Goal: Task Accomplishment & Management: Use online tool/utility

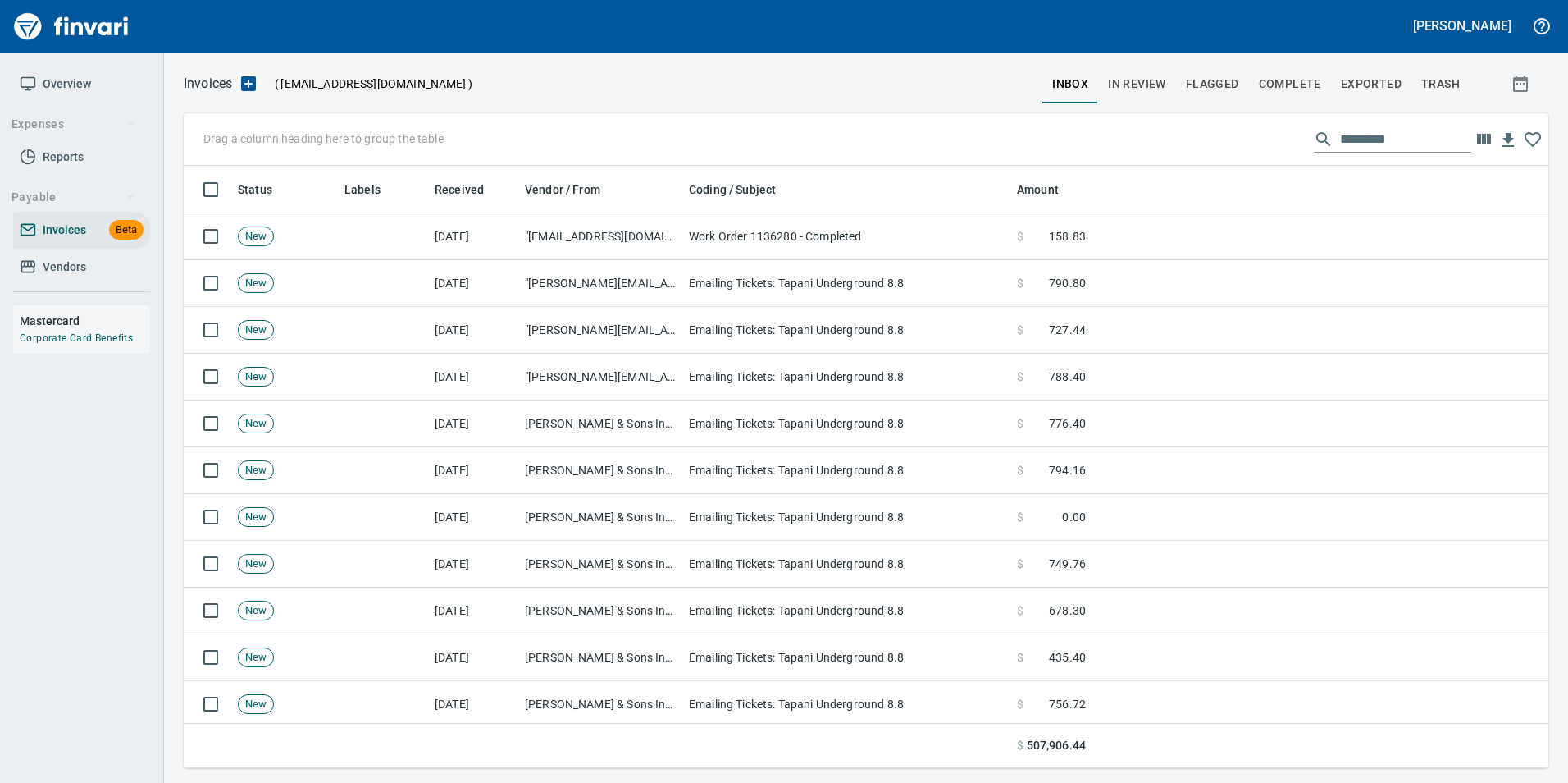
scroll to position [590, 1340]
click at [1149, 93] on span "In Review" at bounding box center [1136, 84] width 58 height 21
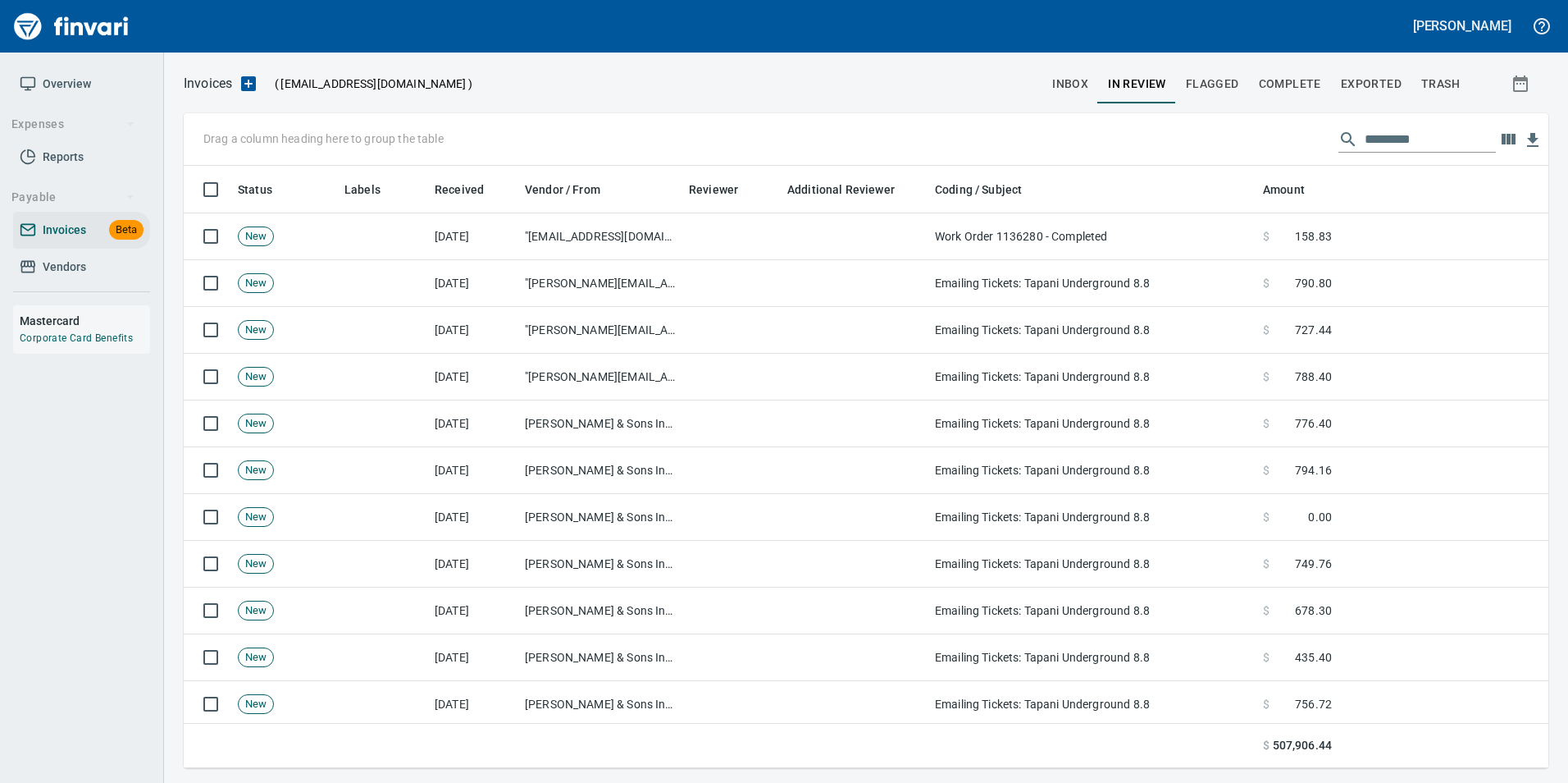
scroll to position [590, 1340]
click at [1405, 139] on input "text" at bounding box center [1431, 140] width 132 height 27
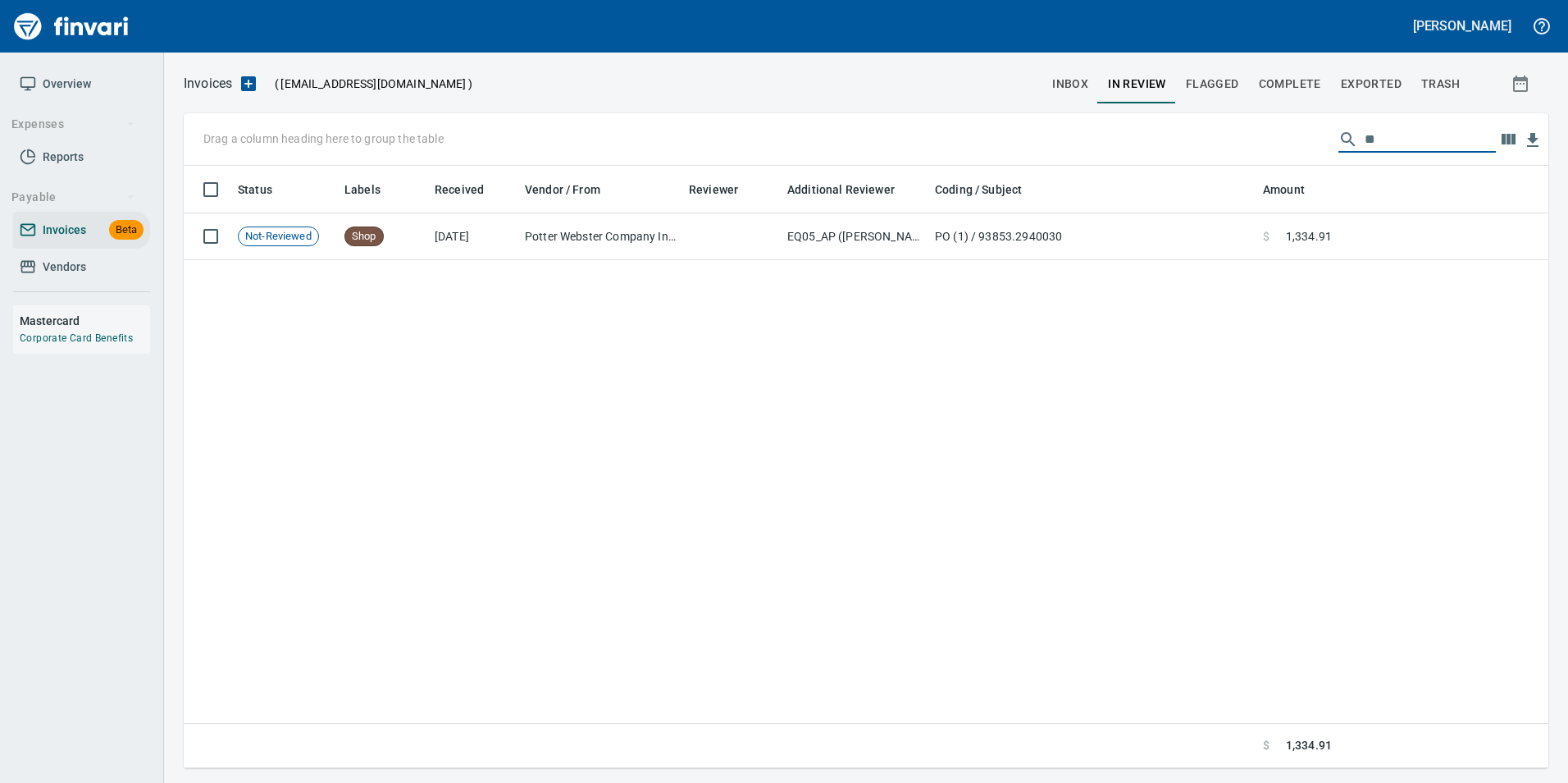
type input "*"
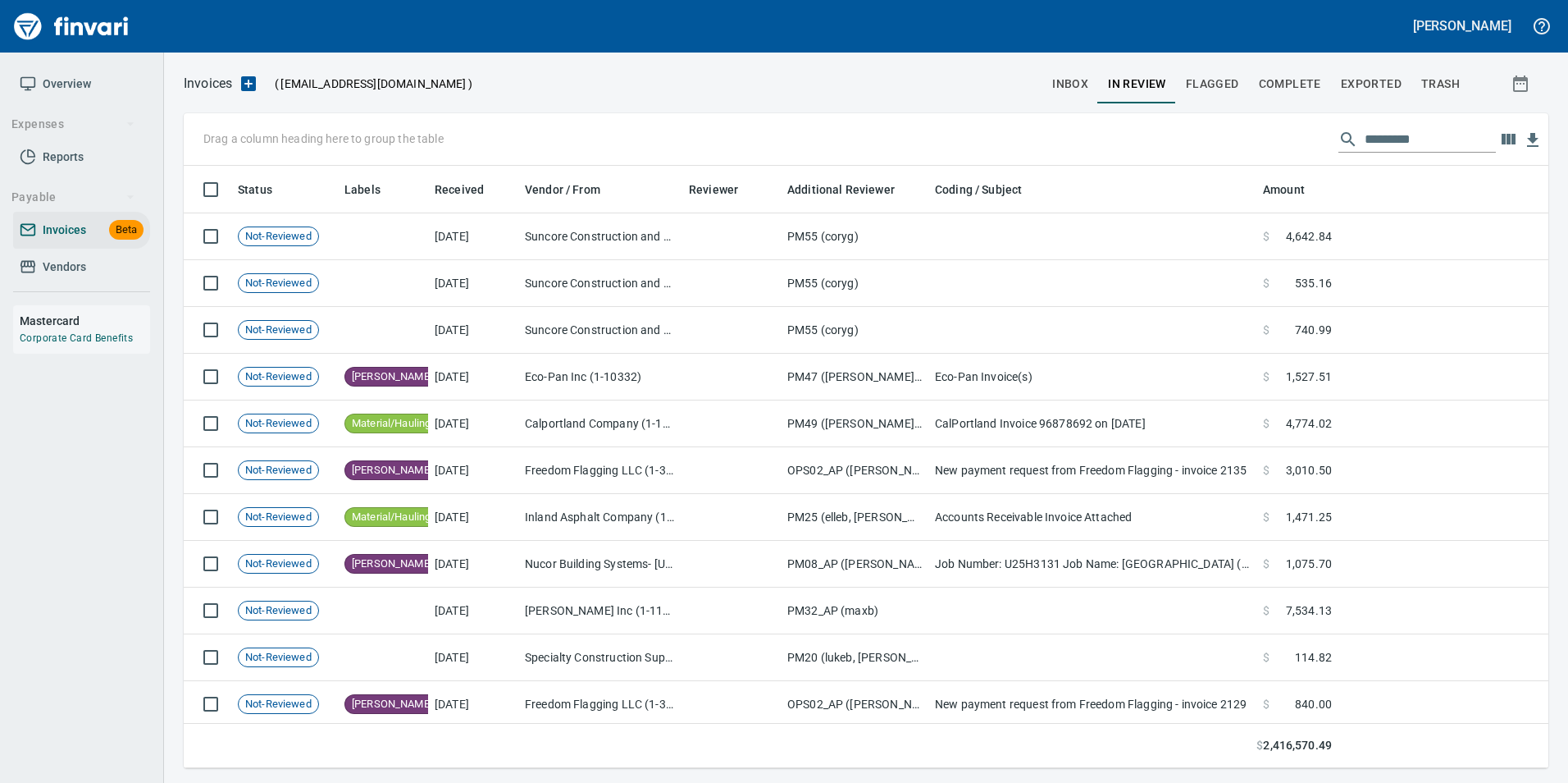
click at [1397, 144] on input "text" at bounding box center [1431, 140] width 132 height 27
type input "*"
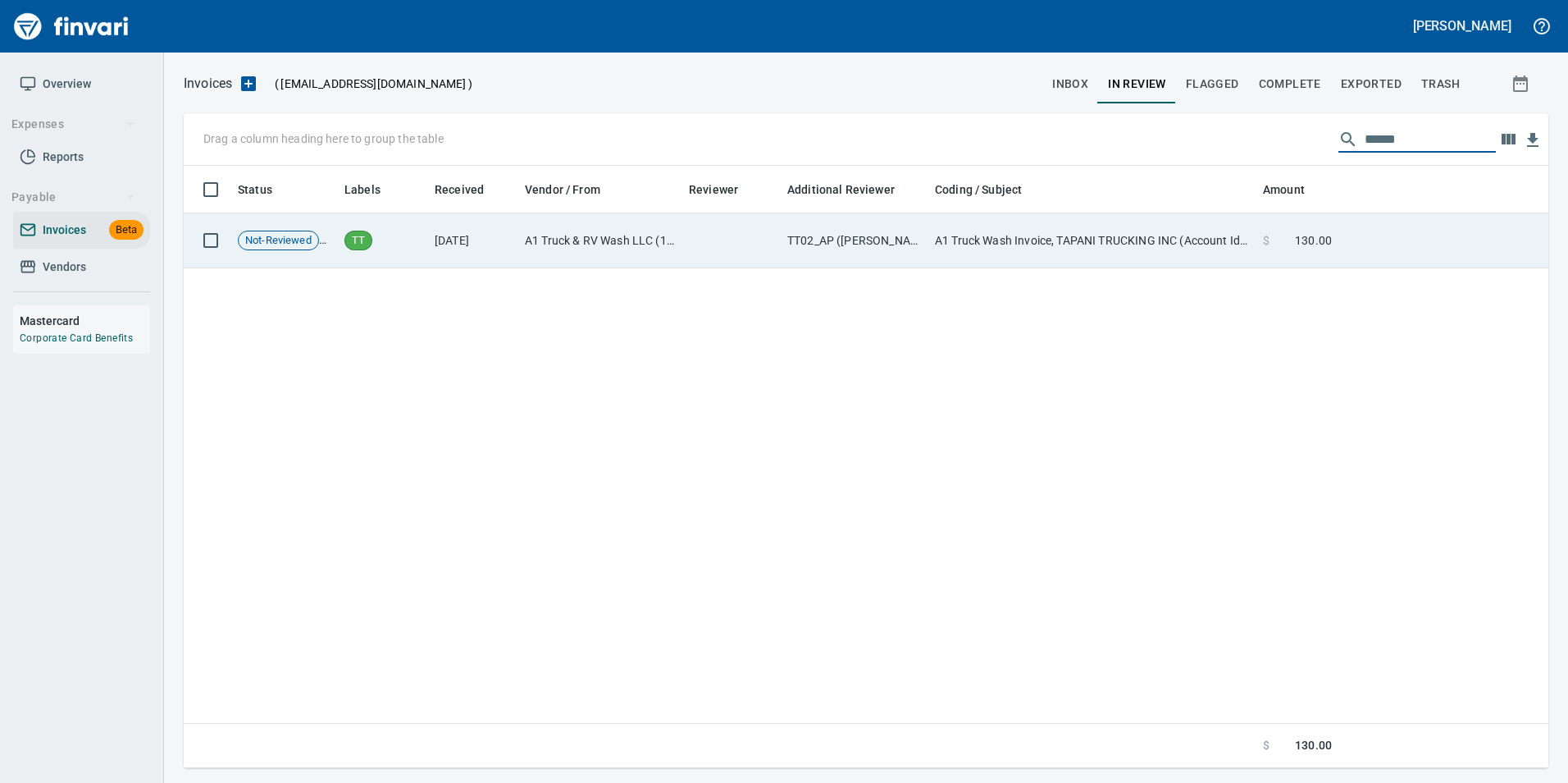
click at [1232, 250] on td "A1 Truck Wash Invoice, TAPANI TRUCKING INC (Account Id: 3655)" at bounding box center [1092, 241] width 328 height 55
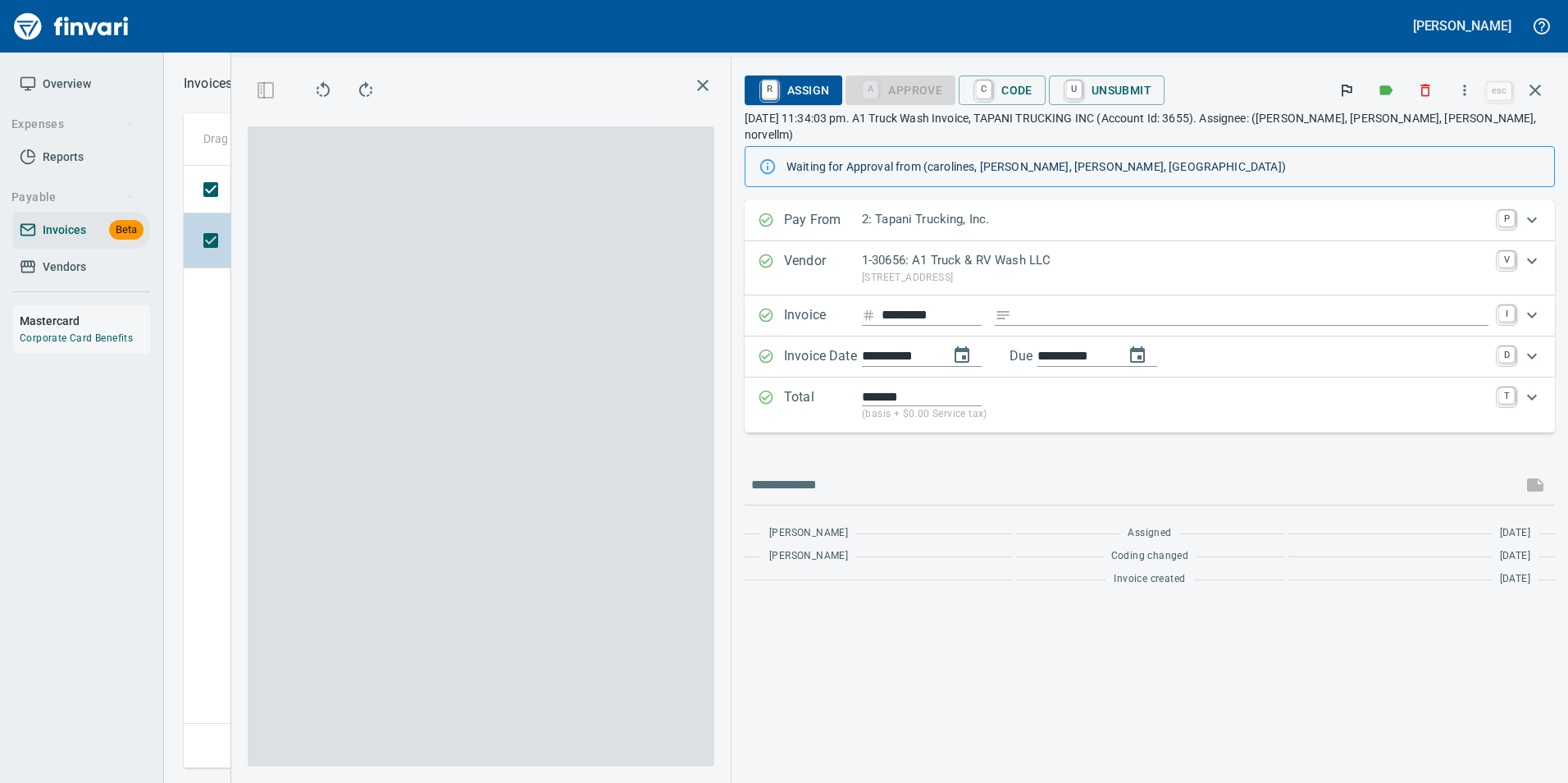
scroll to position [578, 943]
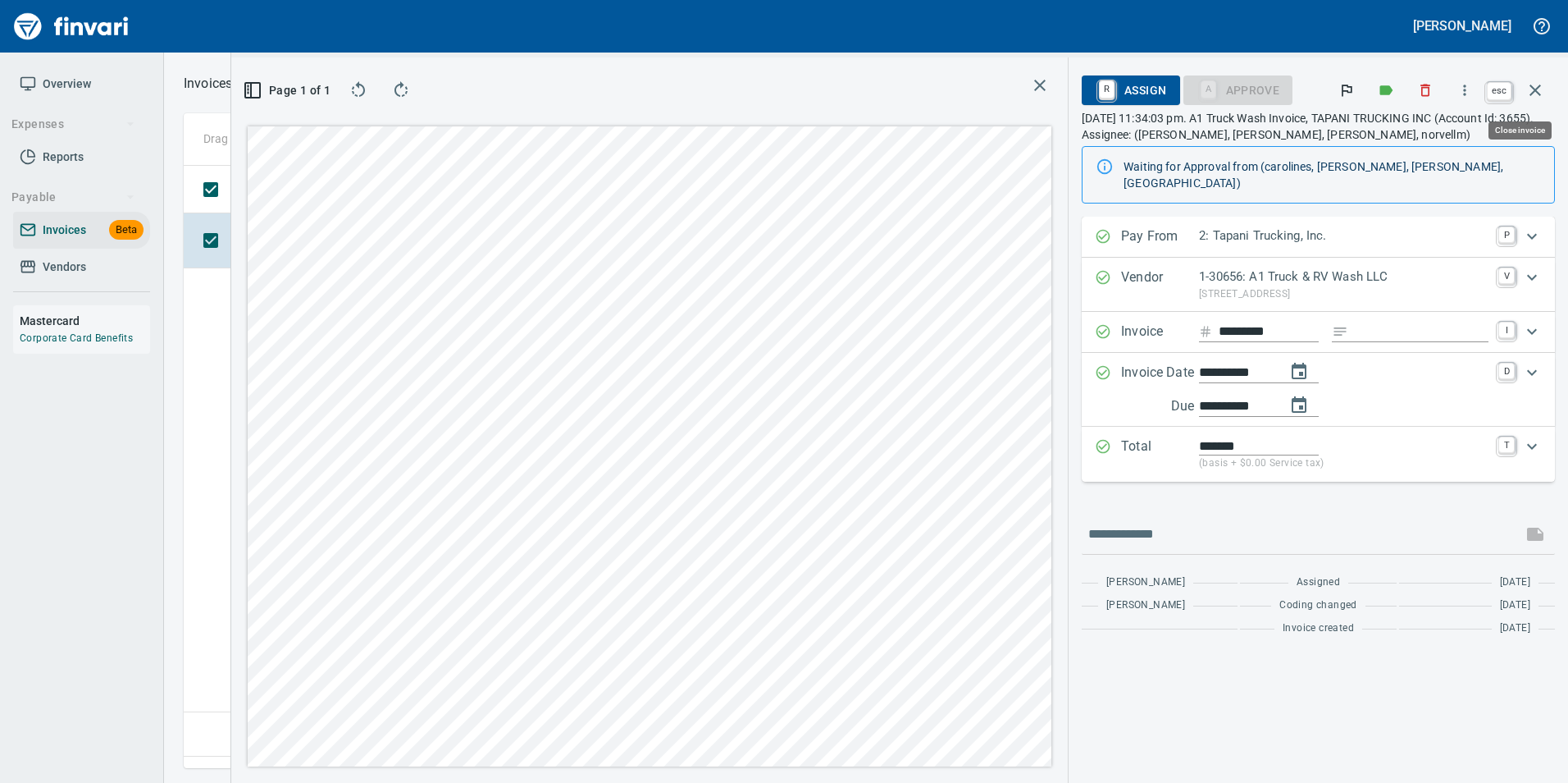
click at [1537, 93] on icon "button" at bounding box center [1535, 90] width 20 height 20
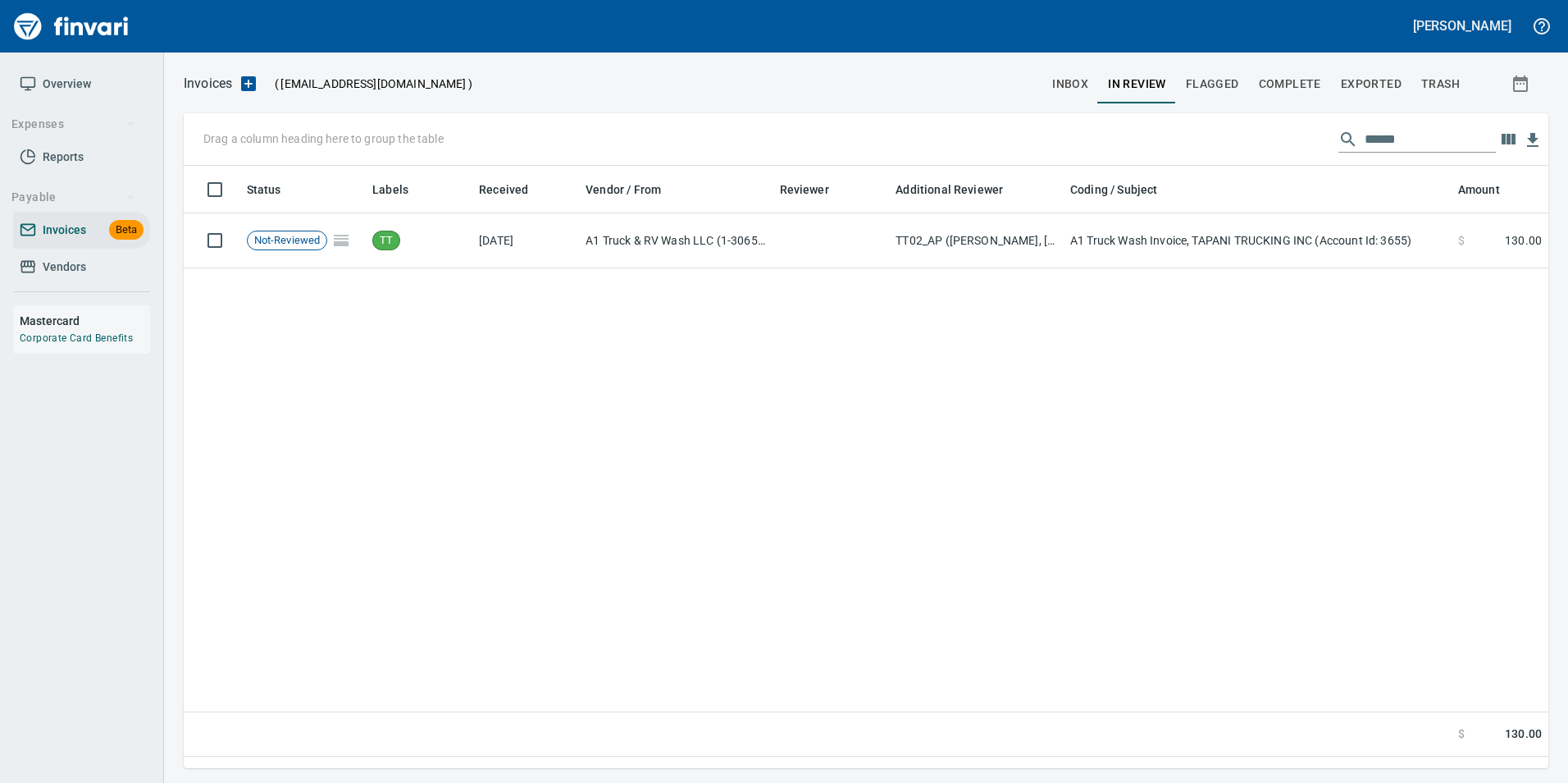
scroll to position [590, 1350]
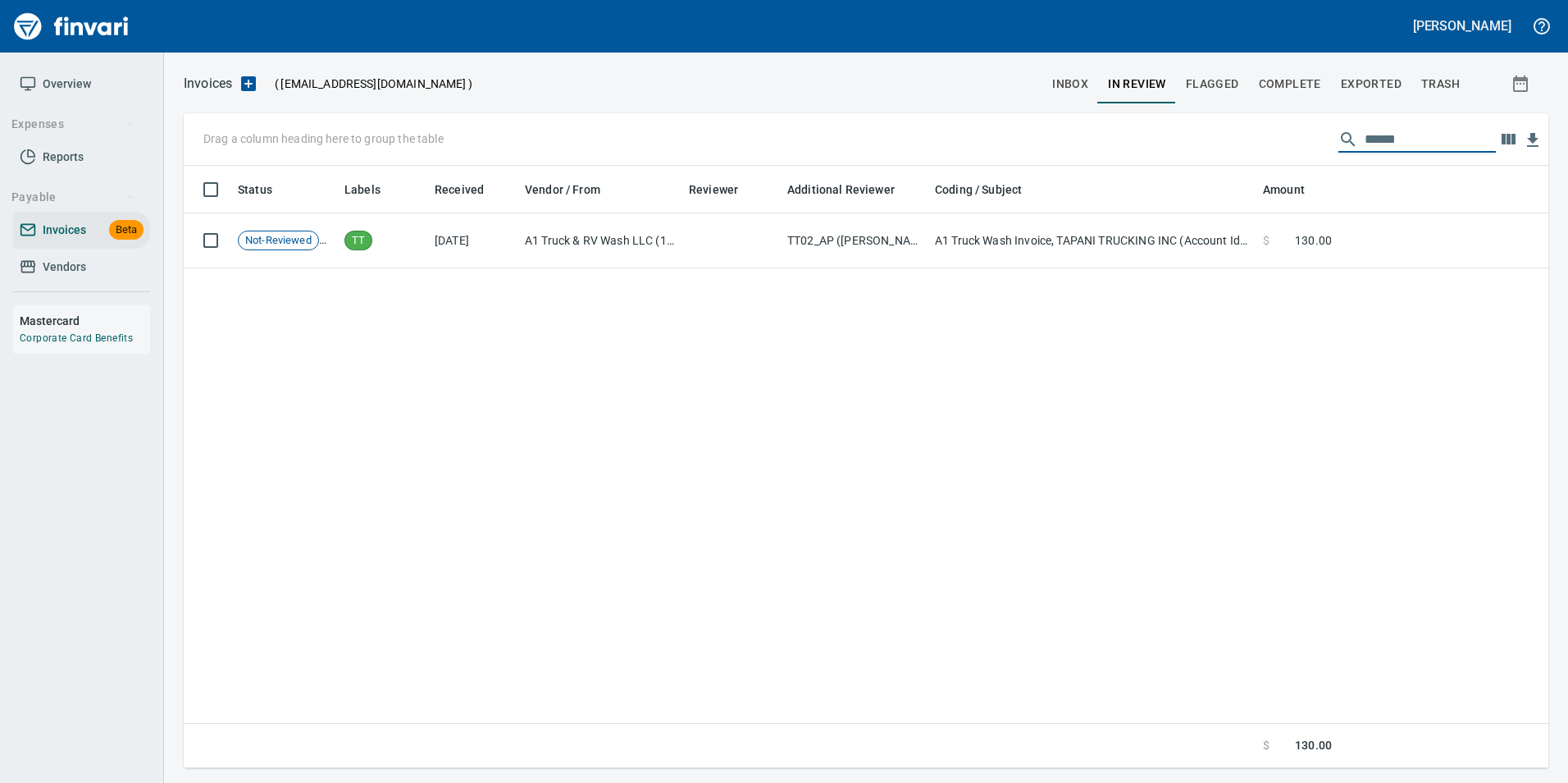
click at [1412, 144] on input "******" at bounding box center [1431, 140] width 132 height 27
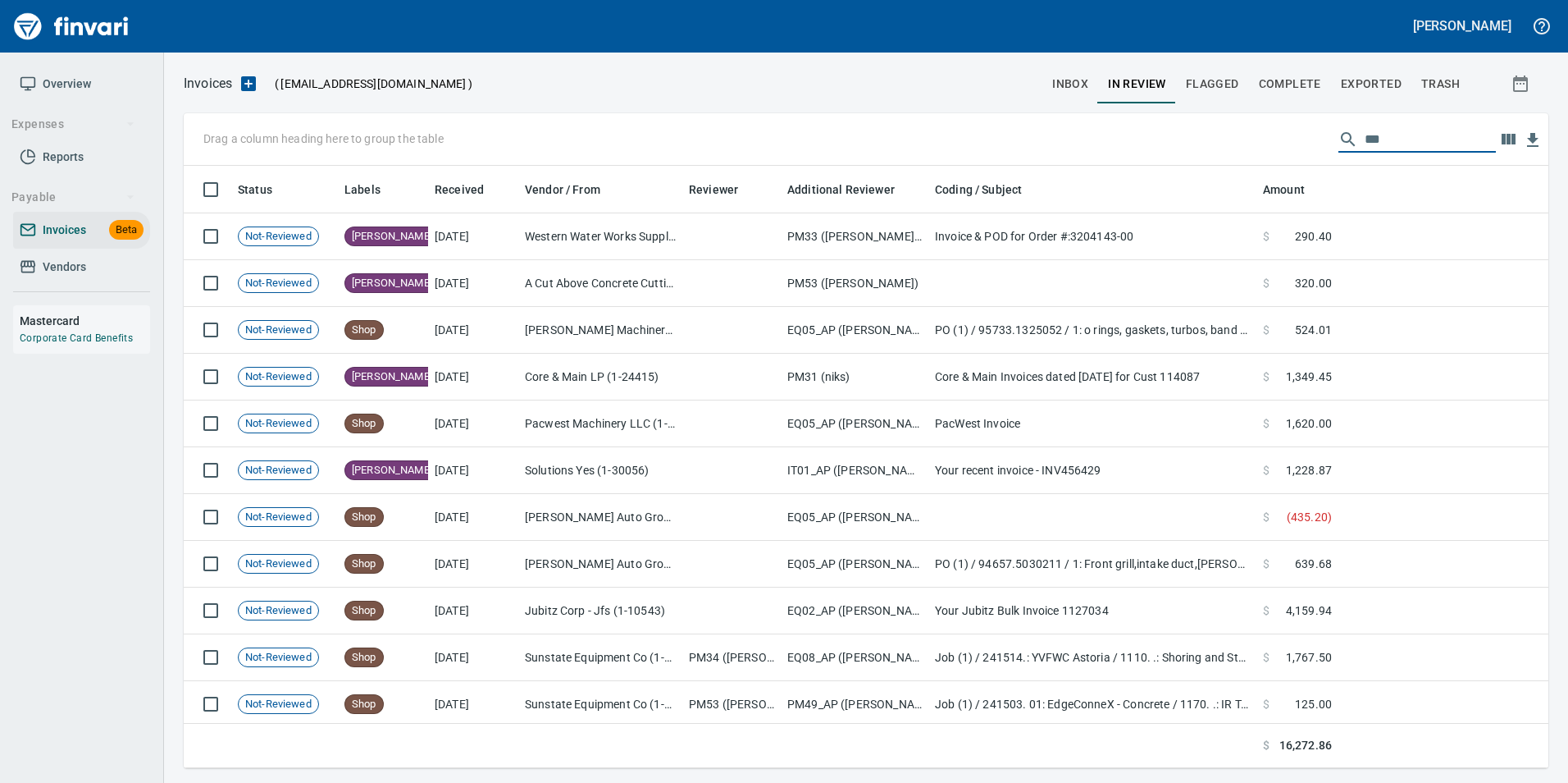
scroll to position [590, 1340]
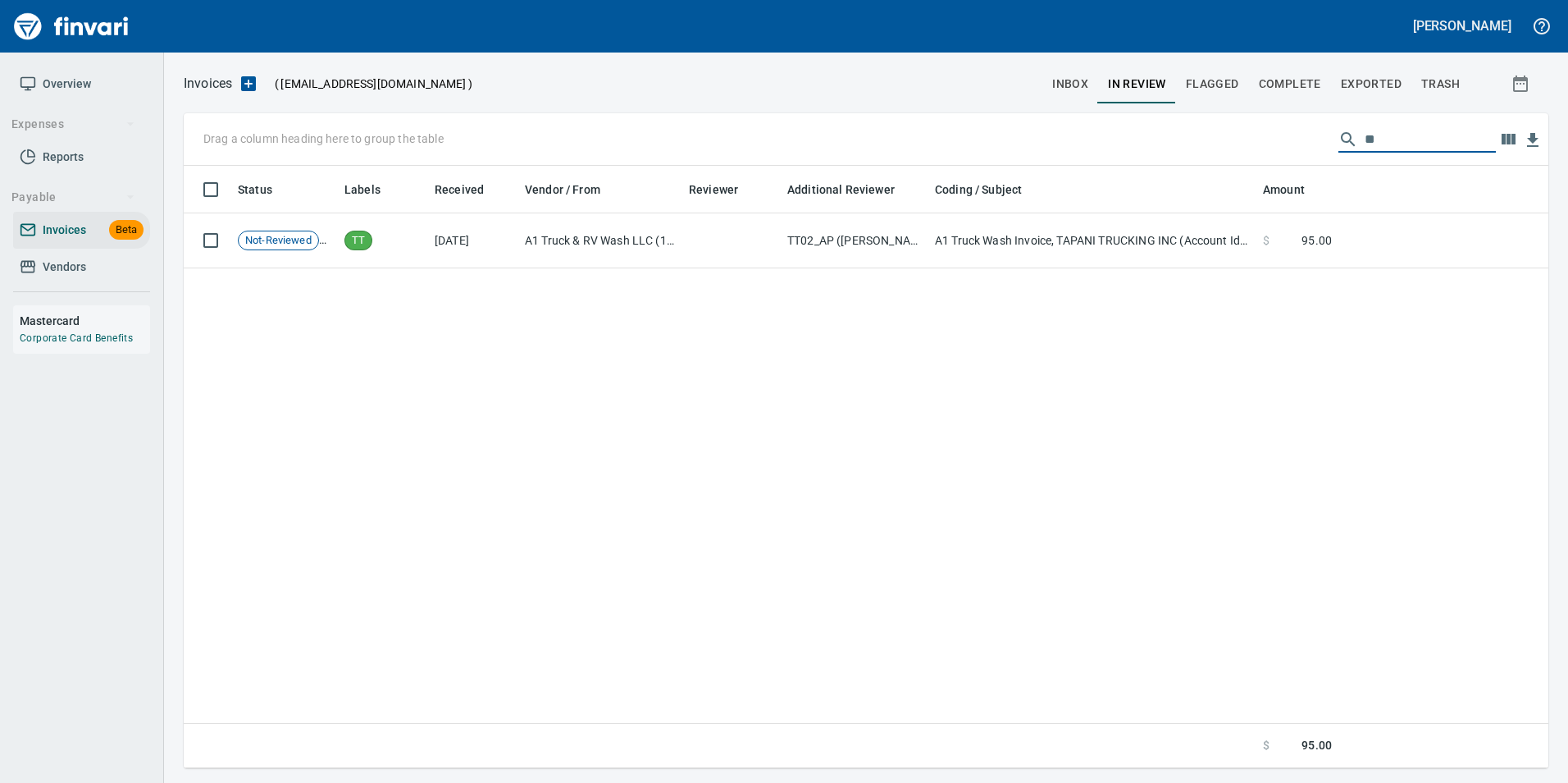
type input "*"
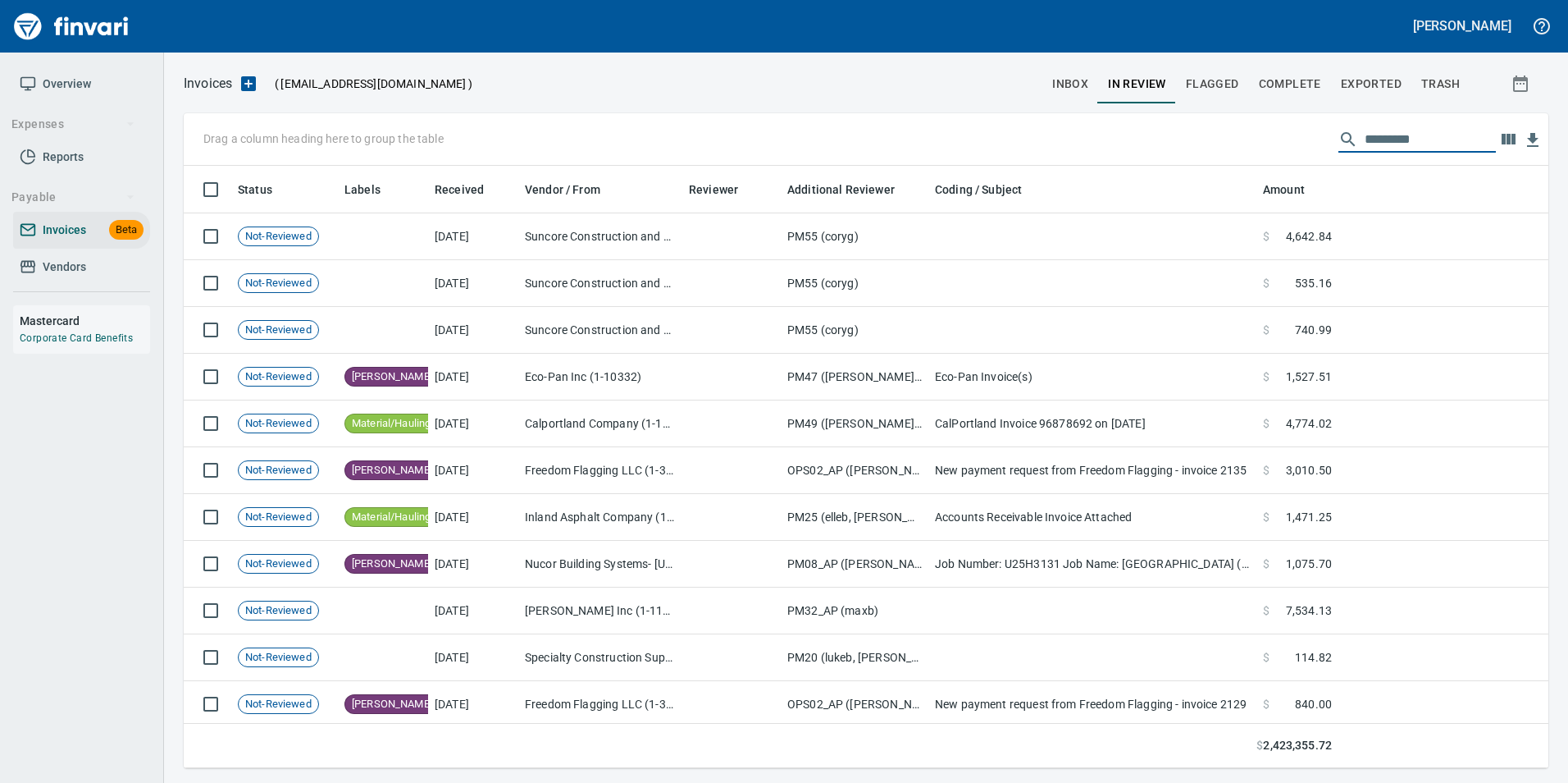
click at [1375, 137] on input "text" at bounding box center [1431, 140] width 132 height 27
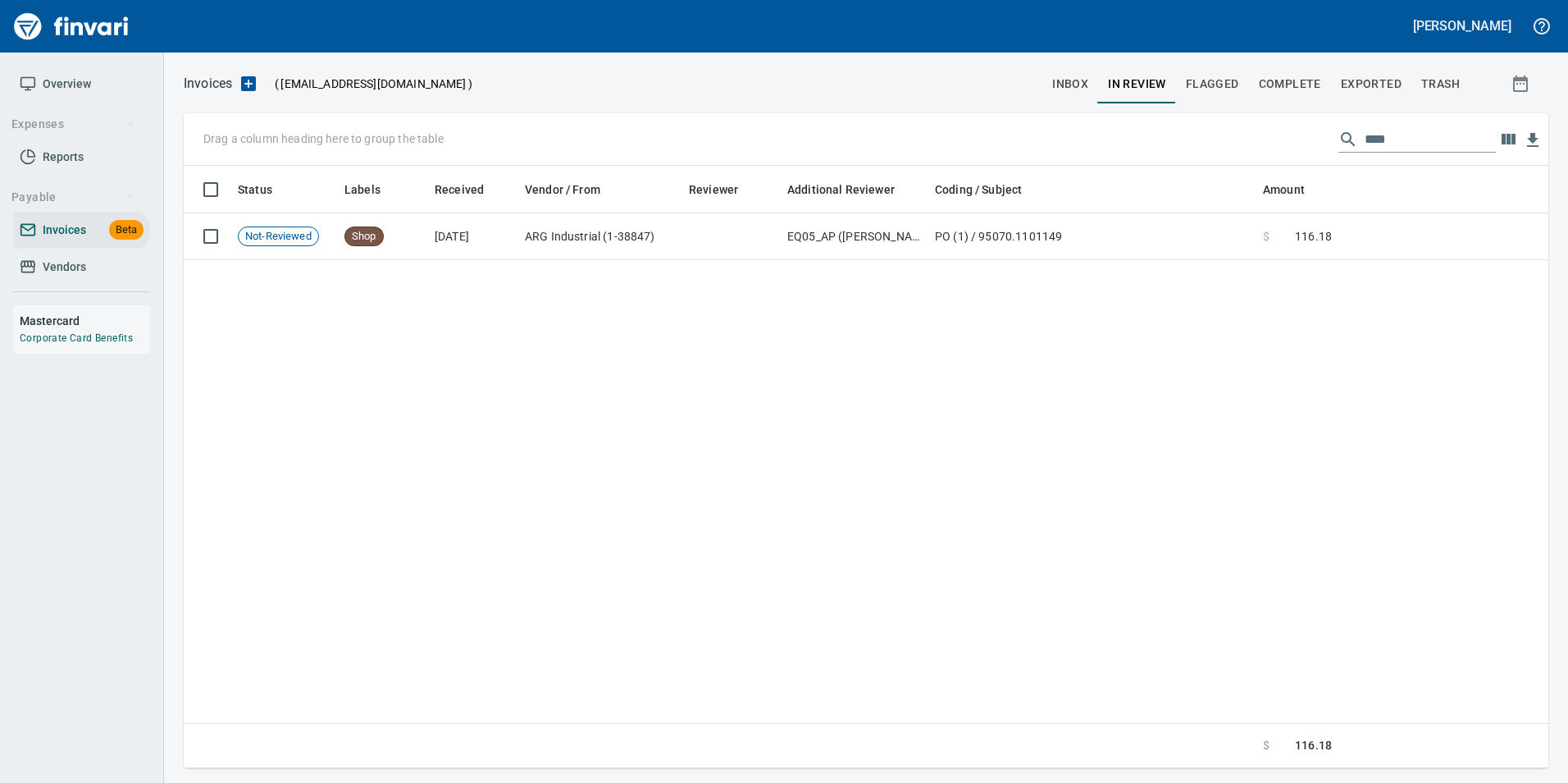
click at [1390, 138] on input "****" at bounding box center [1431, 140] width 132 height 27
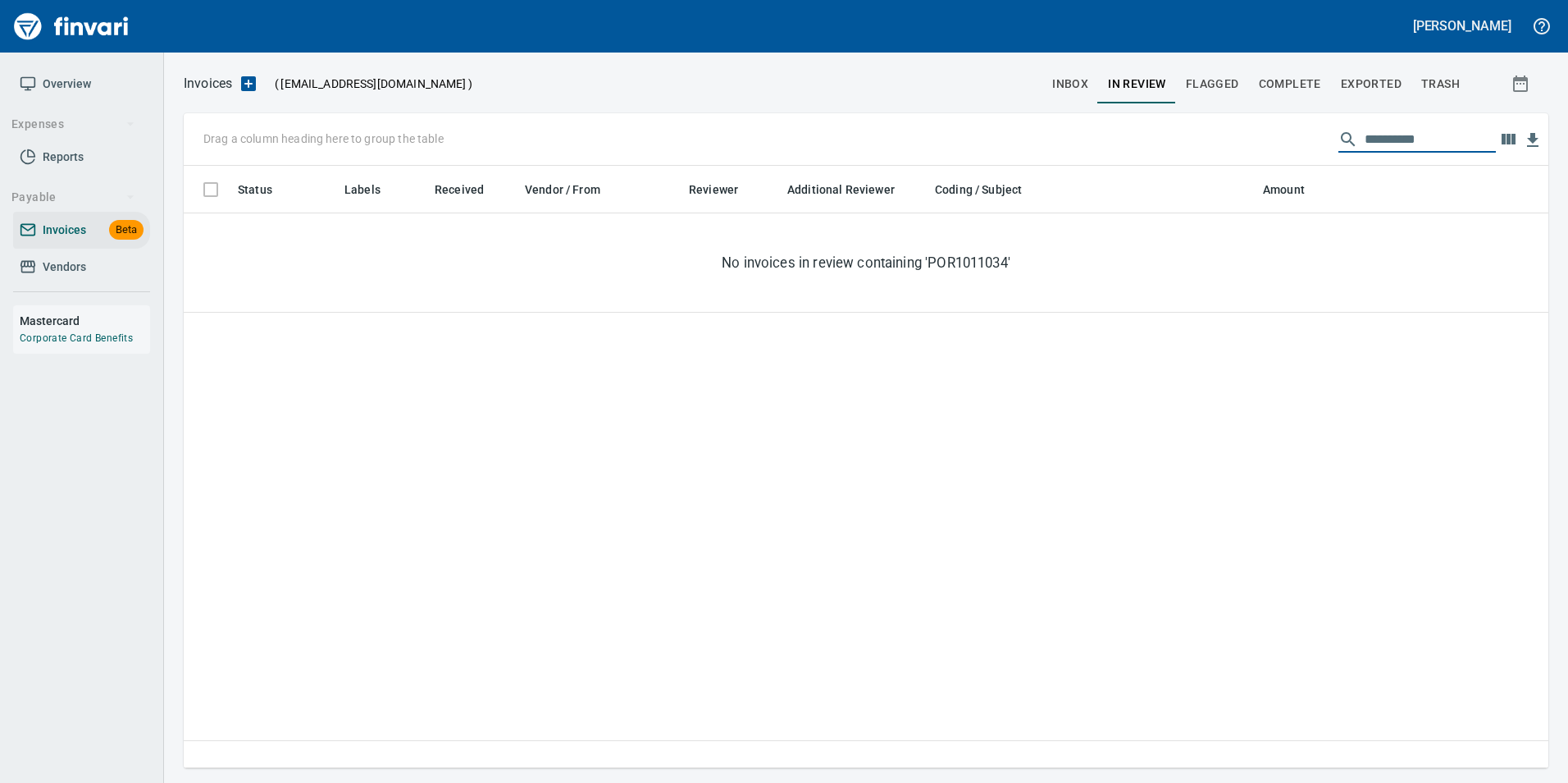
type input "**********"
click at [1231, 89] on span "Flagged" at bounding box center [1212, 84] width 53 height 21
click at [1291, 79] on span "Complete" at bounding box center [1290, 84] width 62 height 21
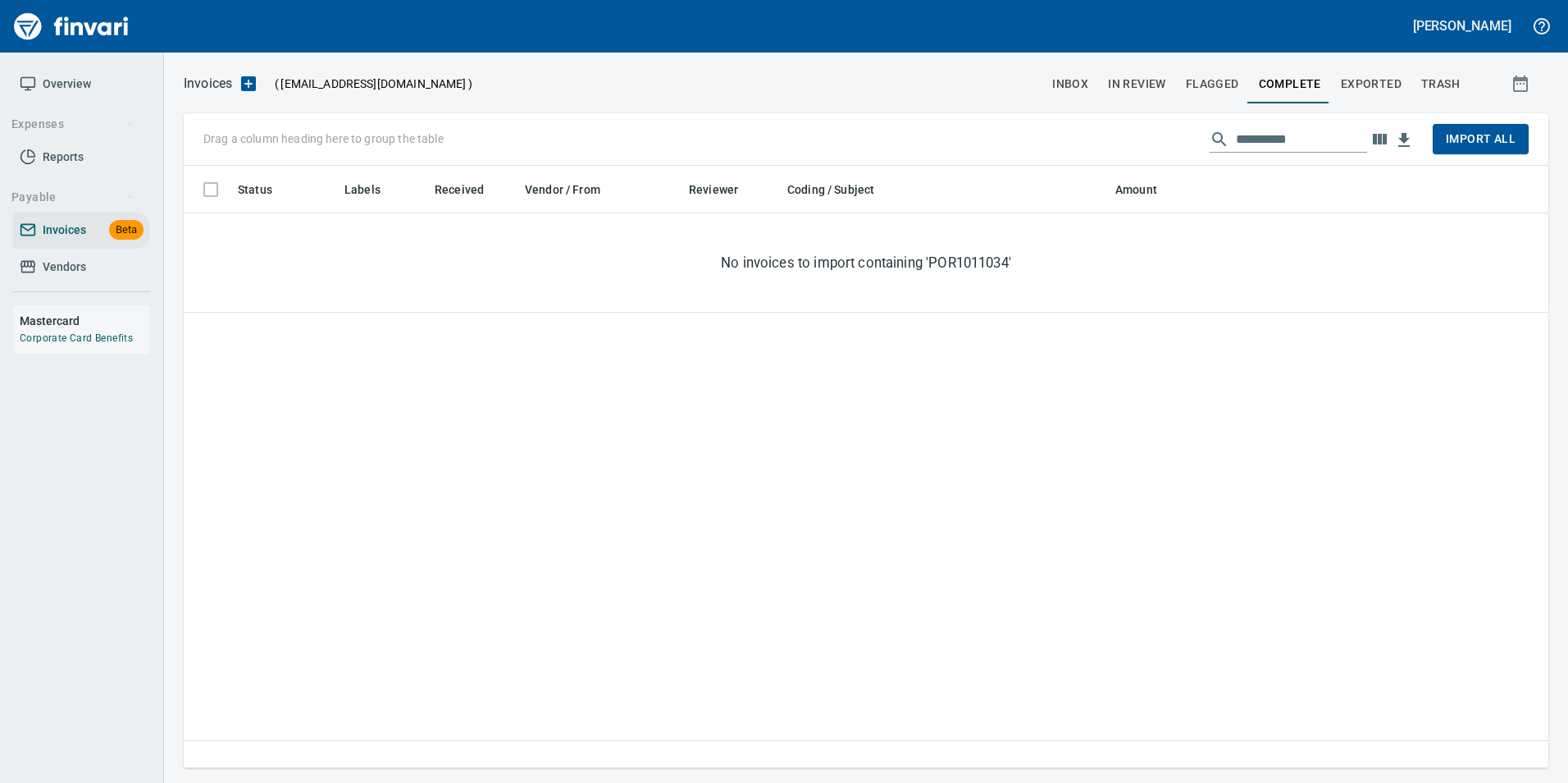
scroll to position [590, 1353]
click at [1360, 70] on button "Exported" at bounding box center [1371, 83] width 80 height 39
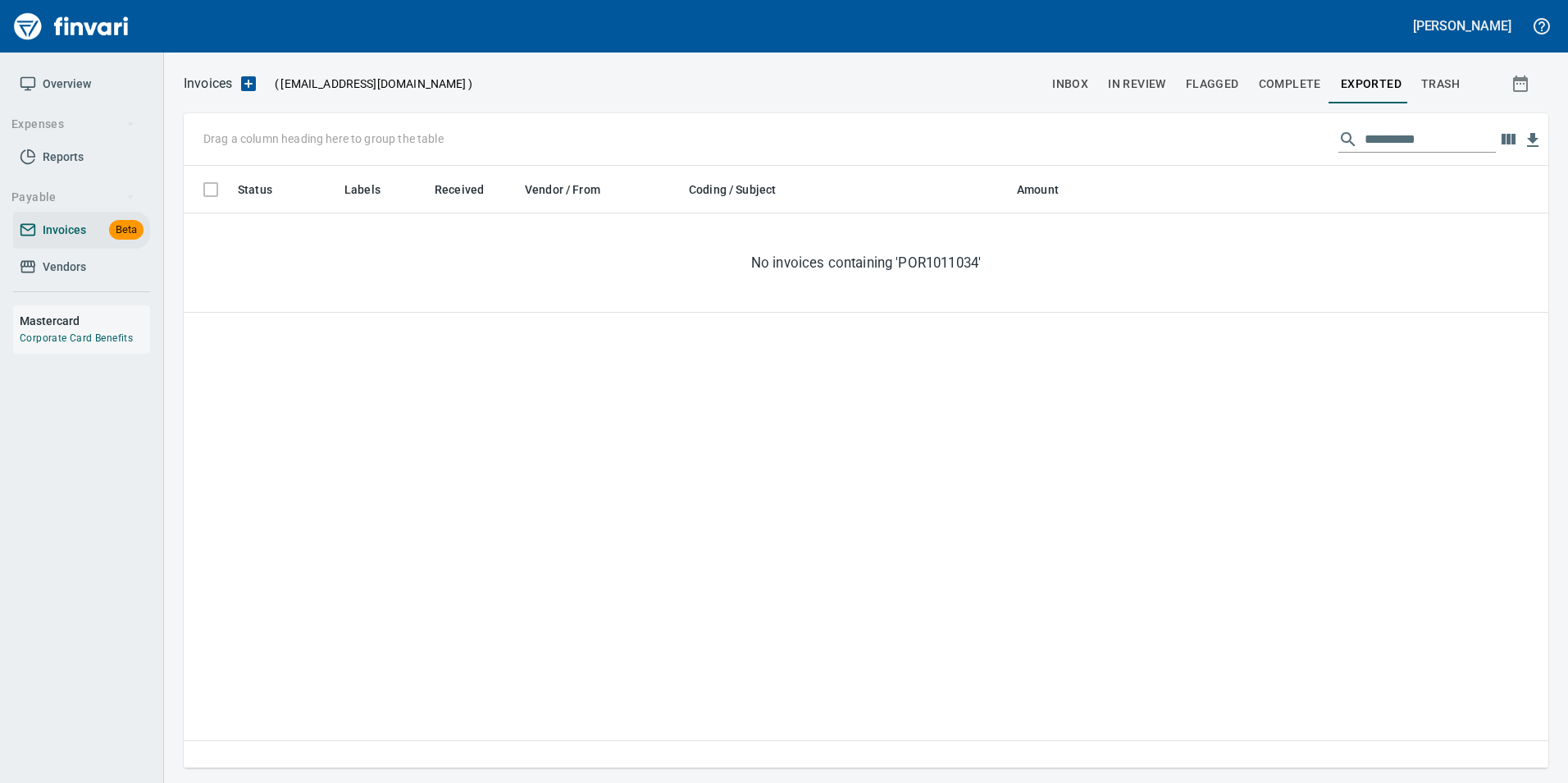
scroll to position [590, 1353]
click at [1280, 95] on button "Complete" at bounding box center [1290, 83] width 82 height 39
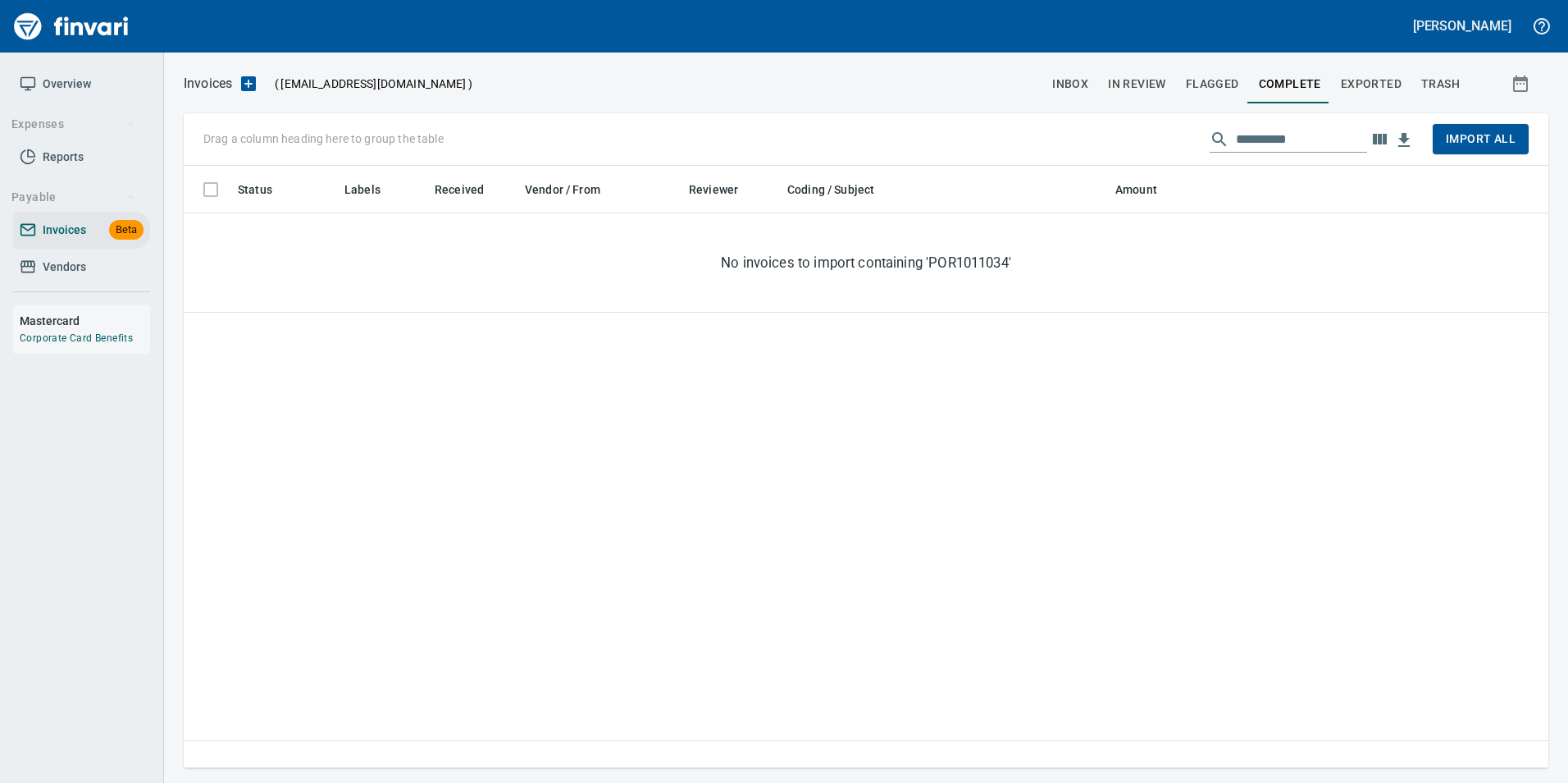
click at [1217, 81] on span "Flagged" at bounding box center [1212, 84] width 53 height 21
click at [1144, 83] on span "In Review" at bounding box center [1136, 84] width 58 height 21
click at [1064, 75] on span "inbox" at bounding box center [1070, 84] width 36 height 21
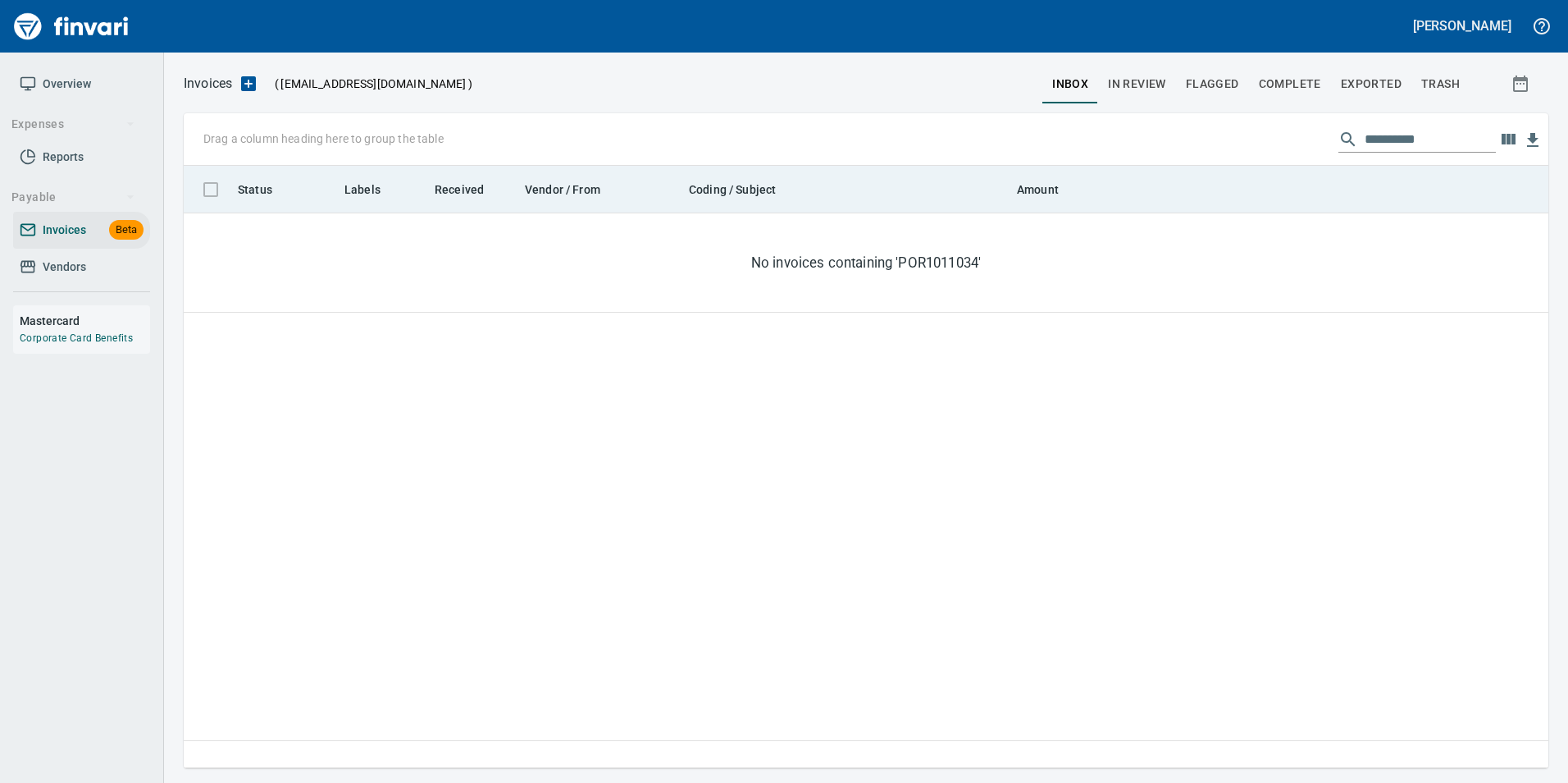
scroll to position [590, 1353]
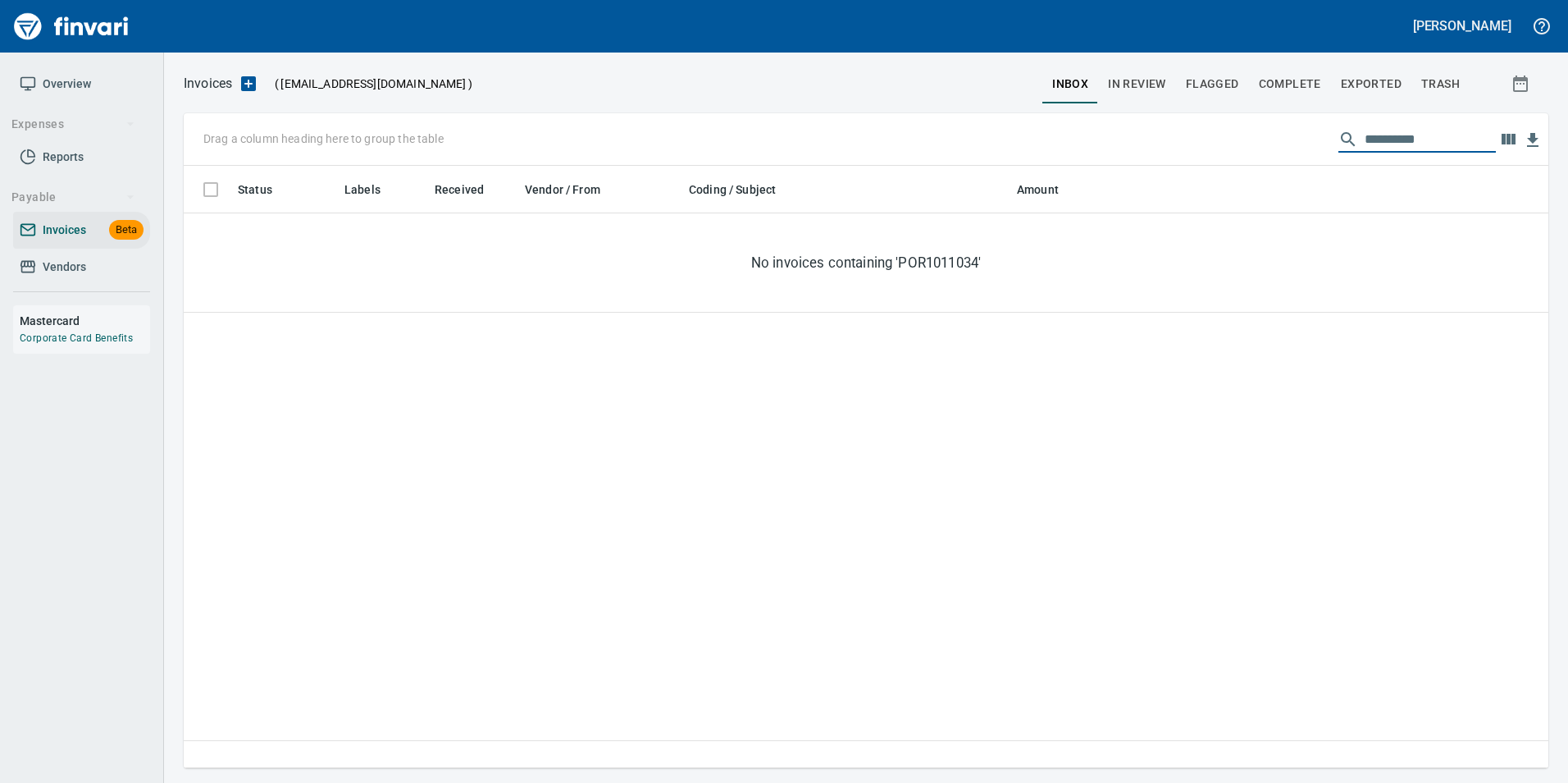
click at [1396, 139] on input "**********" at bounding box center [1431, 140] width 132 height 27
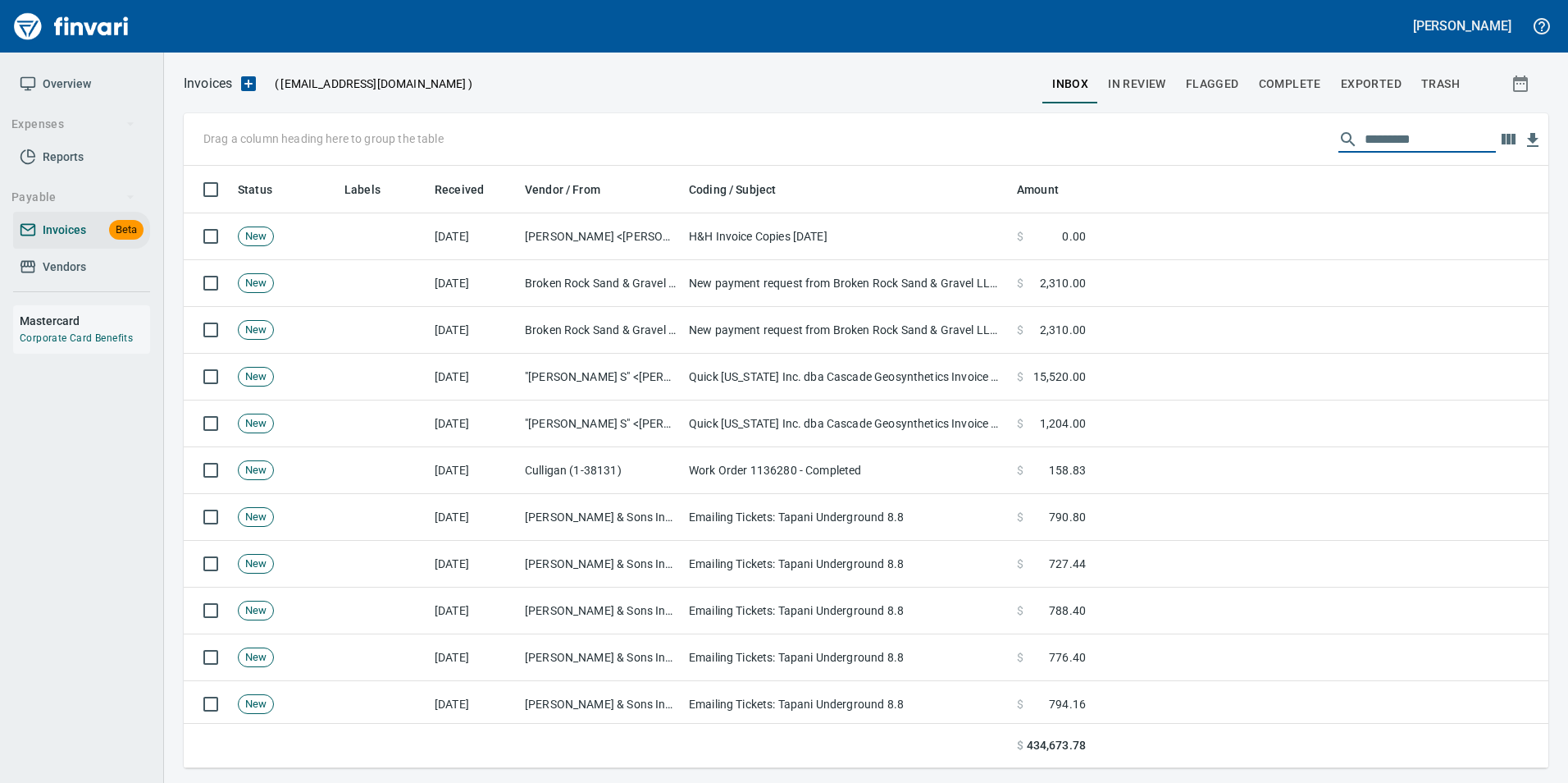
scroll to position [590, 1340]
click at [1143, 93] on span "In Review" at bounding box center [1136, 84] width 58 height 21
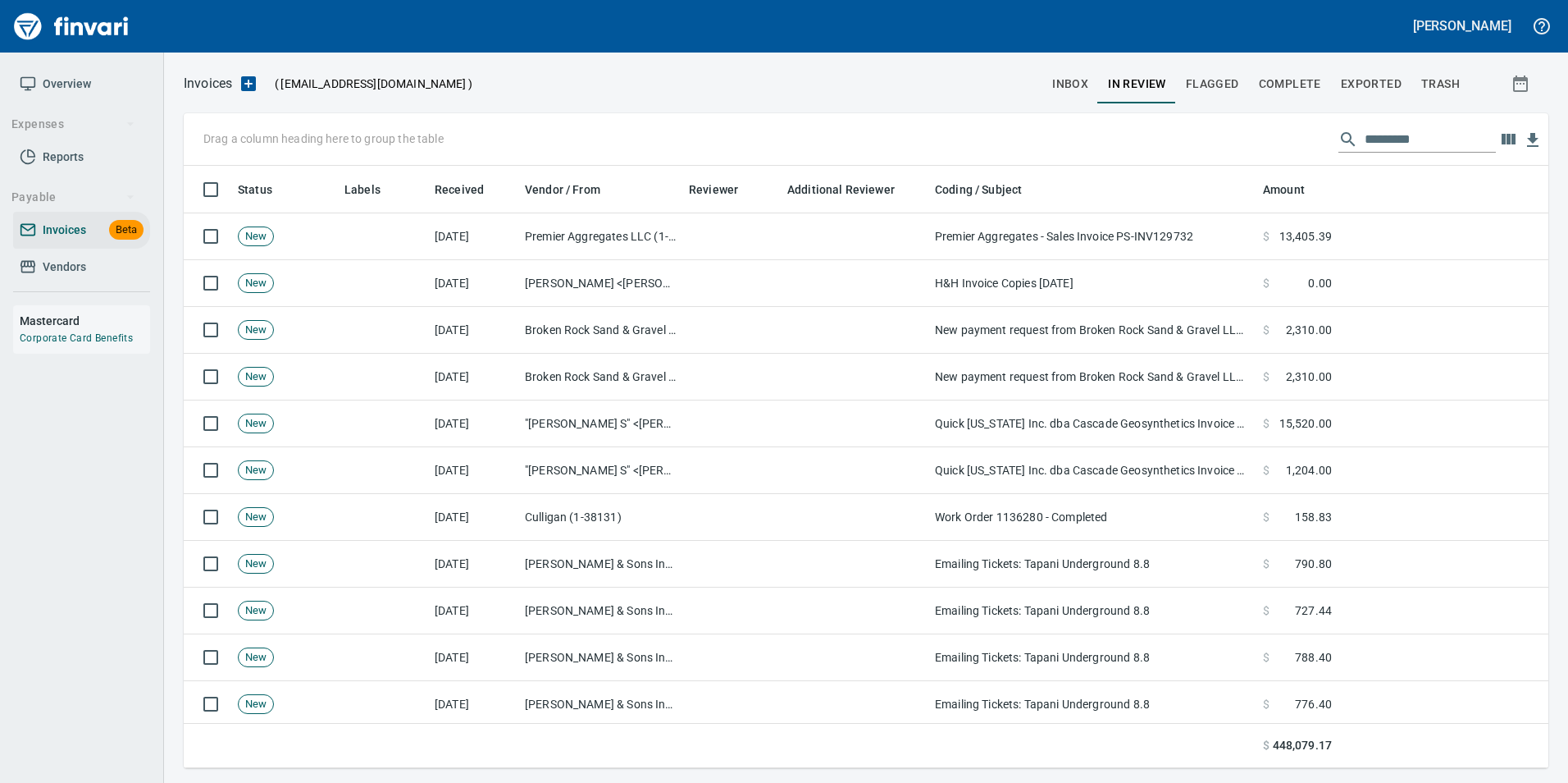
scroll to position [590, 1340]
click at [1399, 138] on input "text" at bounding box center [1431, 140] width 132 height 27
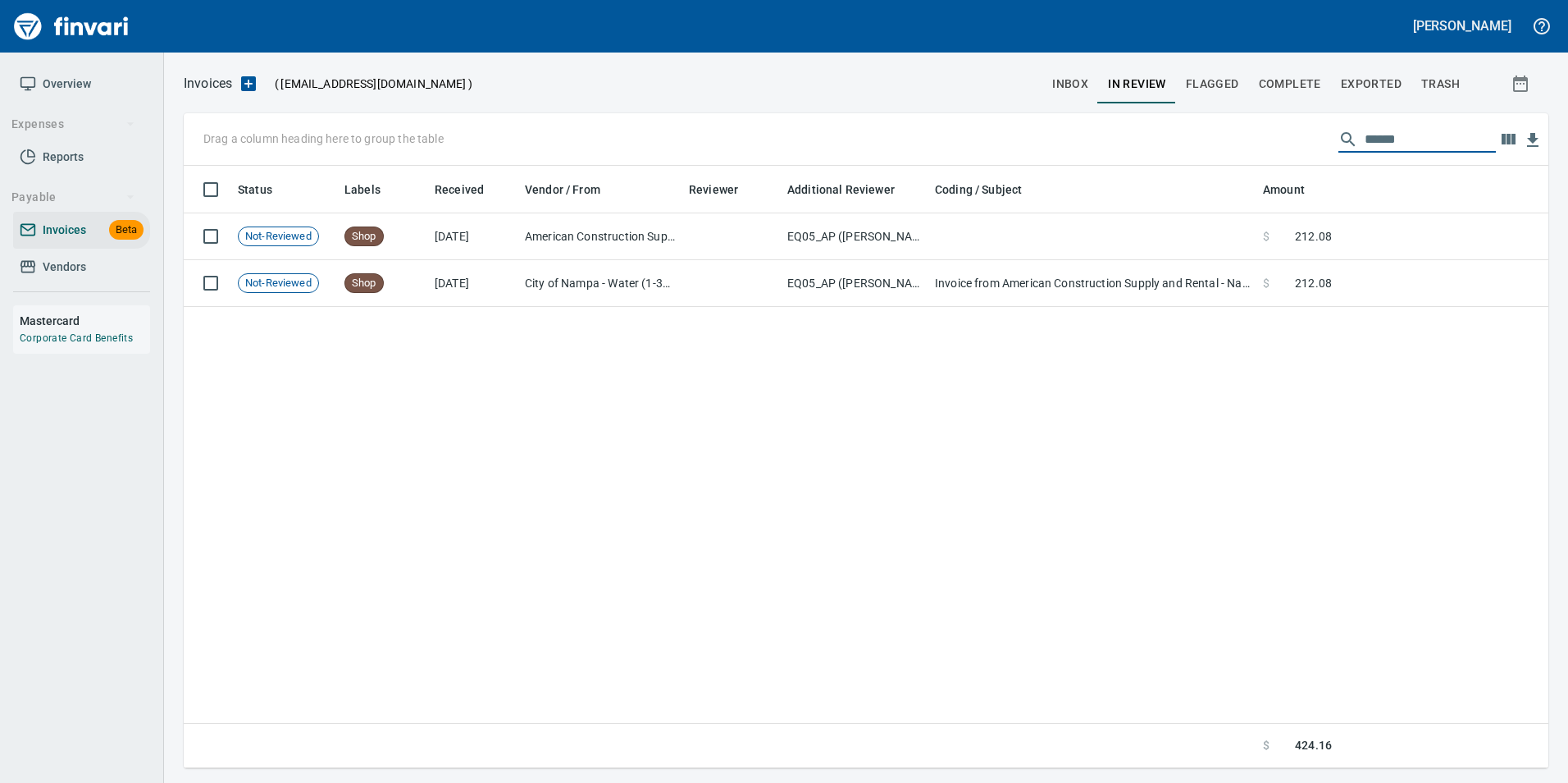
type input "******"
